Goal: Find specific fact: Find specific fact

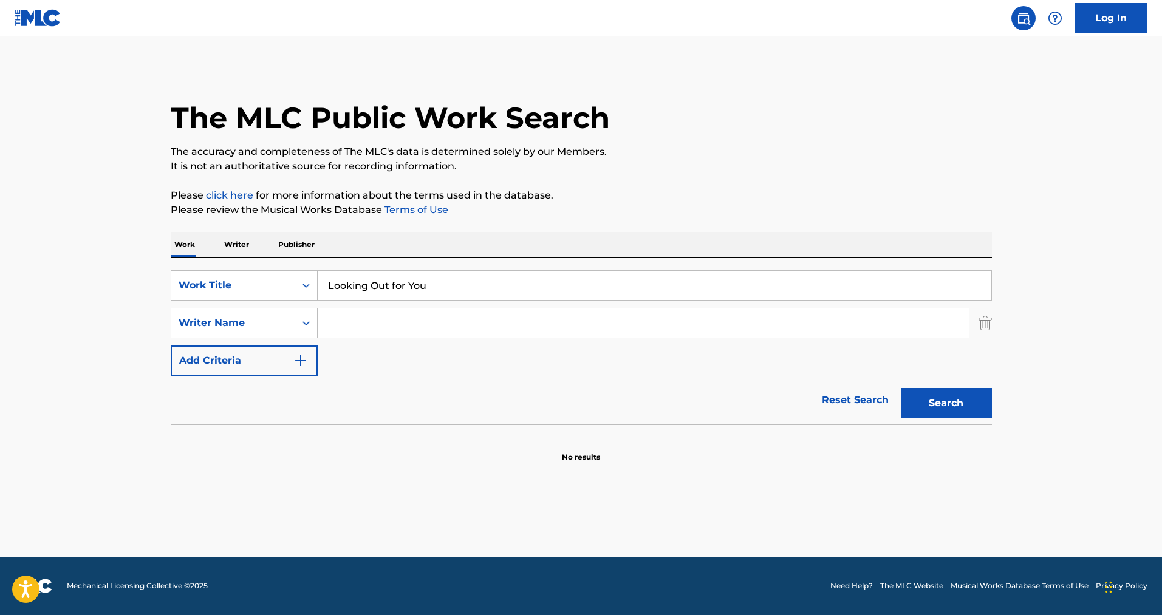
click at [353, 326] on input "Search Form" at bounding box center [643, 322] width 651 height 29
paste input "[PERSON_NAME]"
type input "[PERSON_NAME]"
click at [900, 388] on button "Search" at bounding box center [945, 403] width 91 height 30
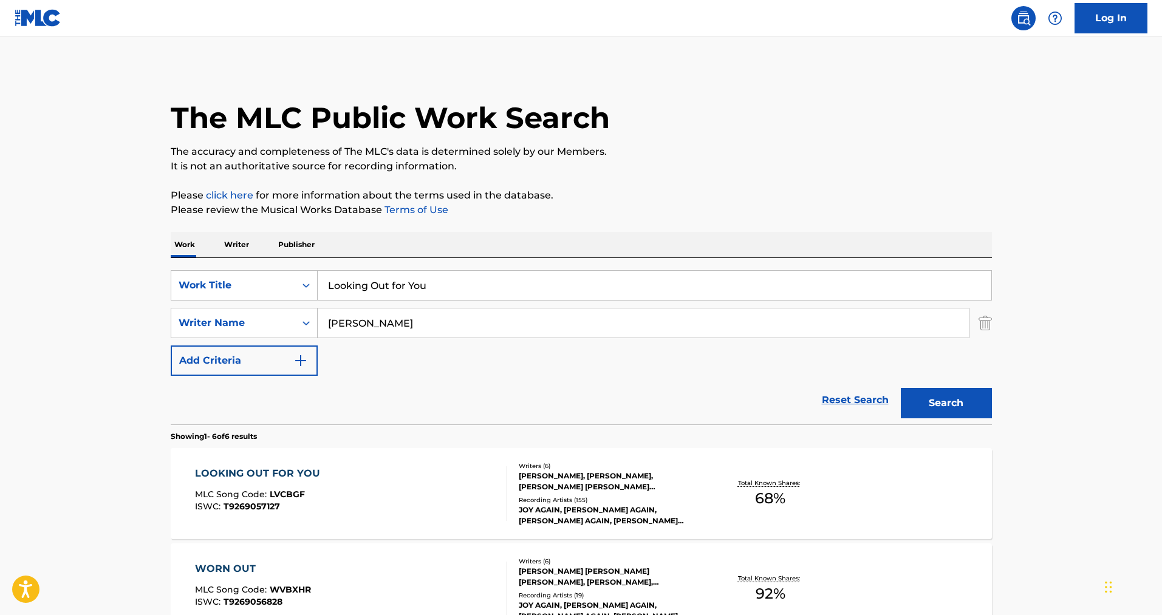
click at [579, 474] on div "[PERSON_NAME], [PERSON_NAME], [PERSON_NAME] [PERSON_NAME] [PERSON_NAME], [PERSO…" at bounding box center [610, 482] width 183 height 22
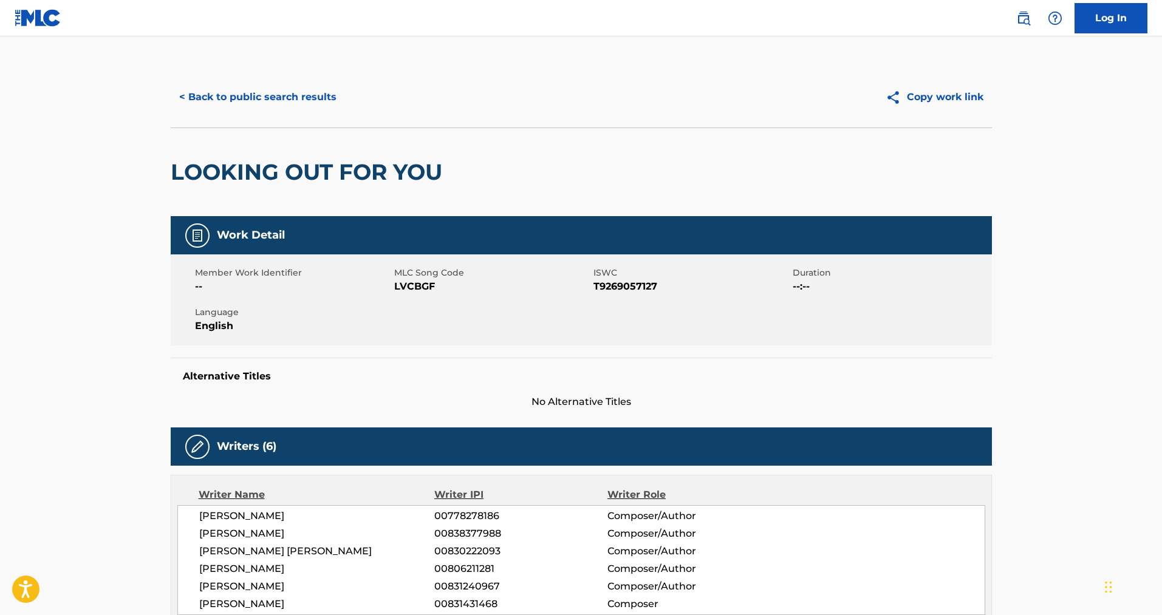
click at [408, 284] on span "LVCBGF" at bounding box center [492, 286] width 196 height 15
copy span "LVCBGF"
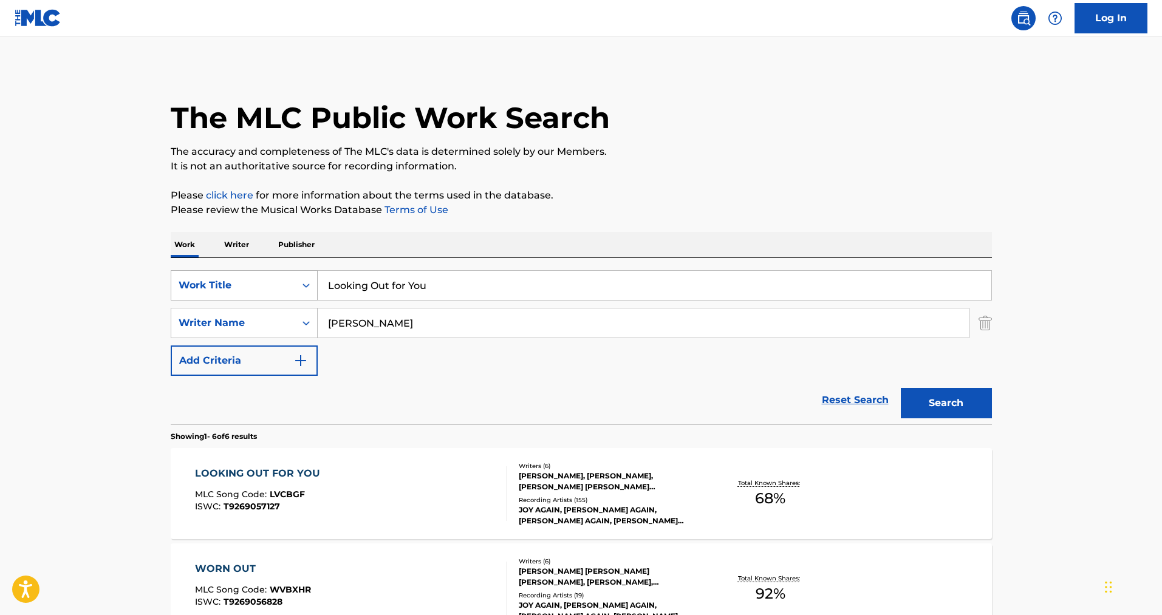
drag, startPoint x: 436, startPoint y: 288, endPoint x: 267, endPoint y: 299, distance: 169.1
click at [267, 299] on div "SearchWithCriteria146100a6-f397-4b45-903a-d5ce90095f66 Work Title Looking Out f…" at bounding box center [581, 285] width 821 height 30
type input "Good One Comin' on"
drag, startPoint x: 401, startPoint y: 323, endPoint x: 219, endPoint y: 317, distance: 182.3
click at [219, 317] on div "SearchWithCriteriacf7a3e5c-ee75-4208-a5a8-cd4c1b942e37 Writer Name [PERSON_NAME]" at bounding box center [581, 323] width 821 height 30
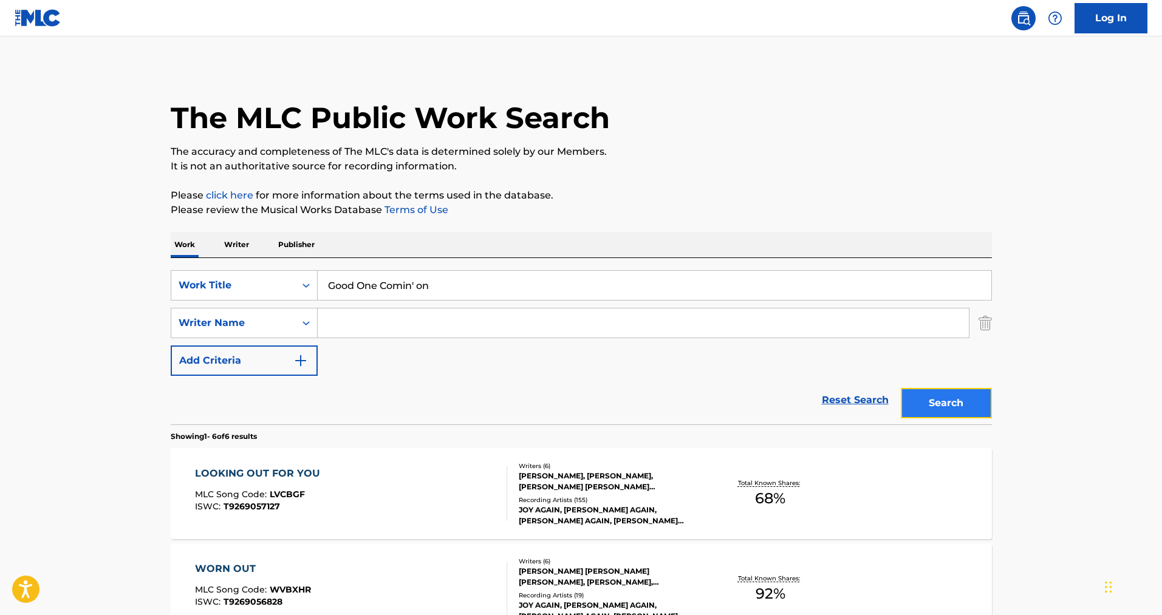
click at [936, 401] on button "Search" at bounding box center [945, 403] width 91 height 30
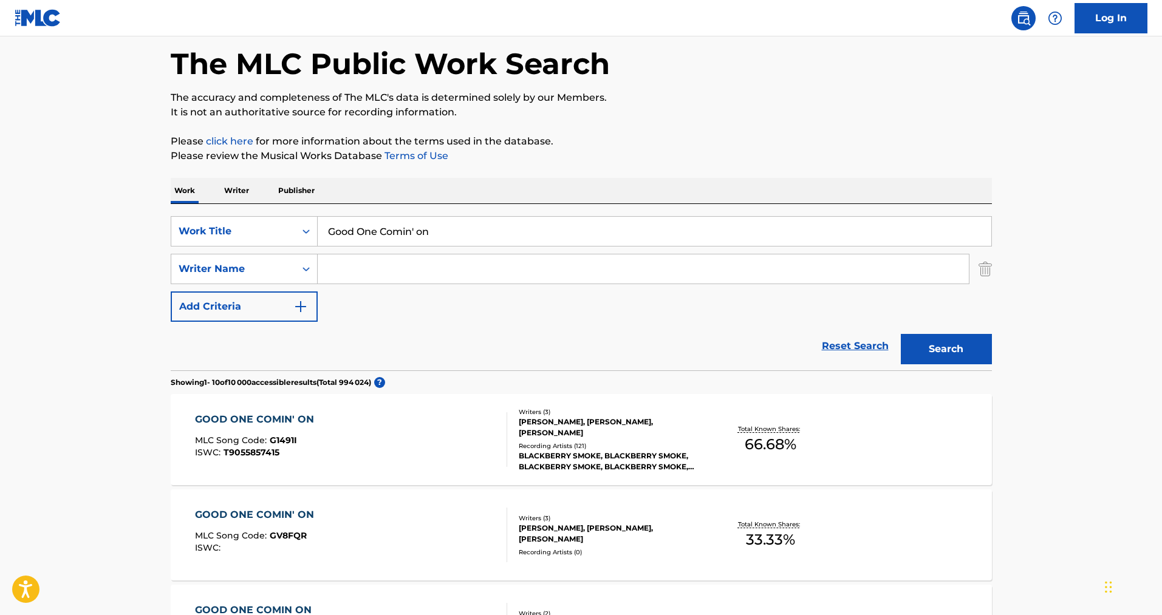
scroll to position [55, 0]
click at [577, 465] on div "BLACKBERRY SMOKE, BLACKBERRY SMOKE, BLACKBERRY SMOKE, BLACKBERRY SMOKE, BLACKBE…" at bounding box center [610, 460] width 183 height 22
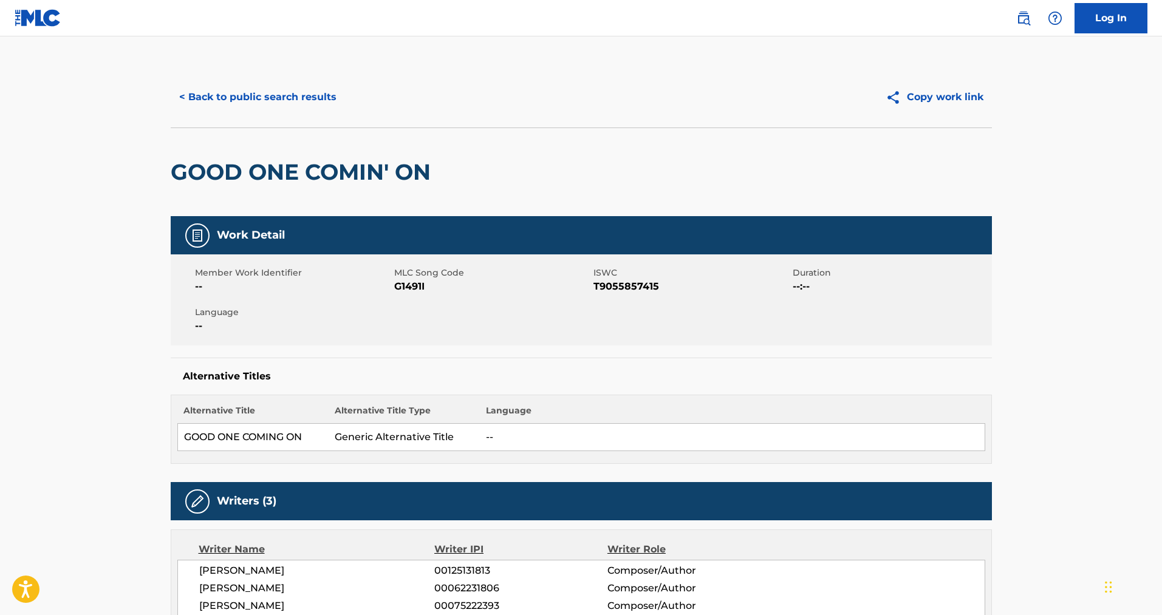
click at [404, 287] on span "G1491I" at bounding box center [492, 286] width 196 height 15
copy span "G1491I"
